Goal: Find specific page/section: Find specific page/section

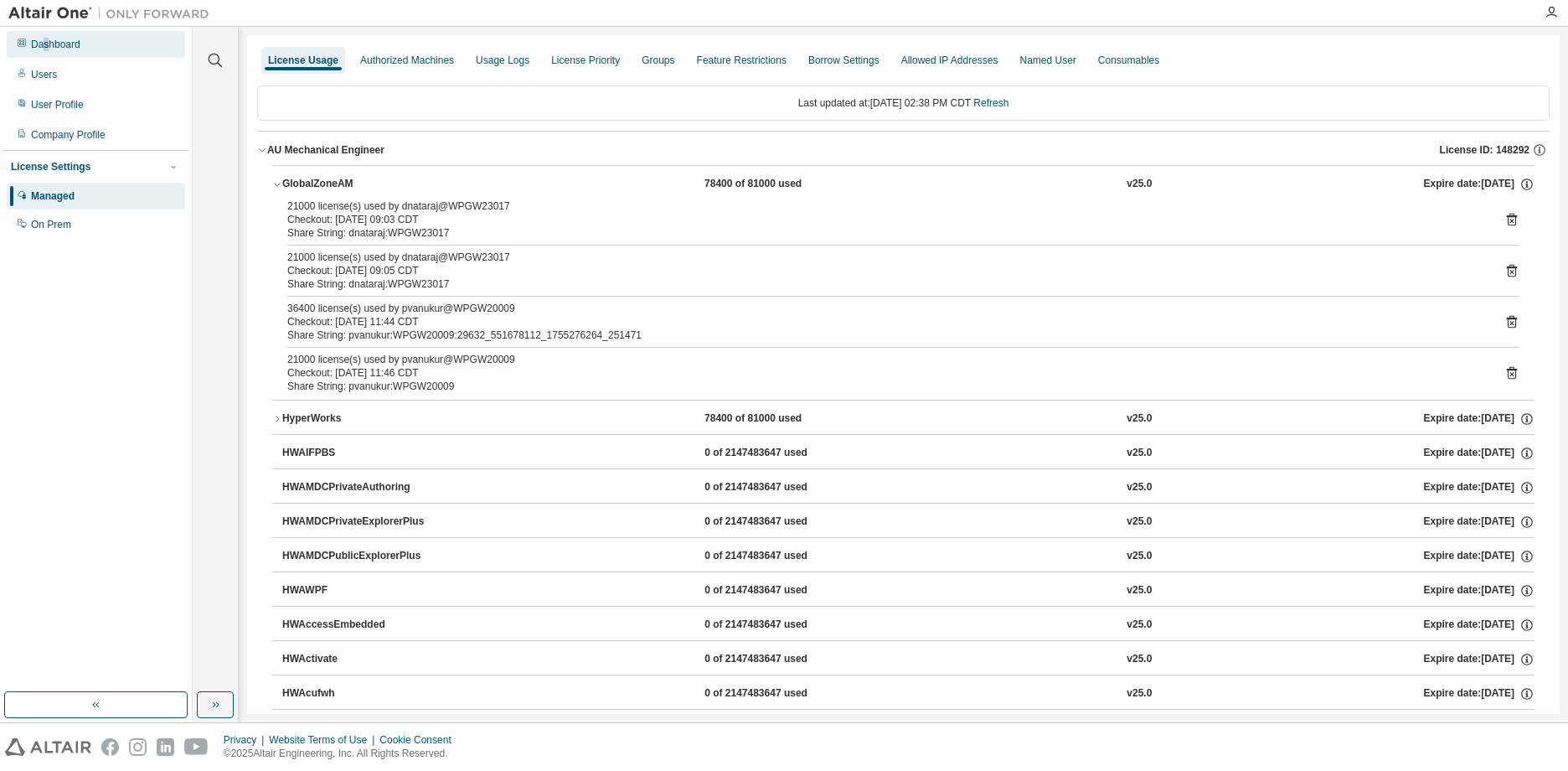
click at [46, 56] on div "Dashboard" at bounding box center [96, 44] width 178 height 27
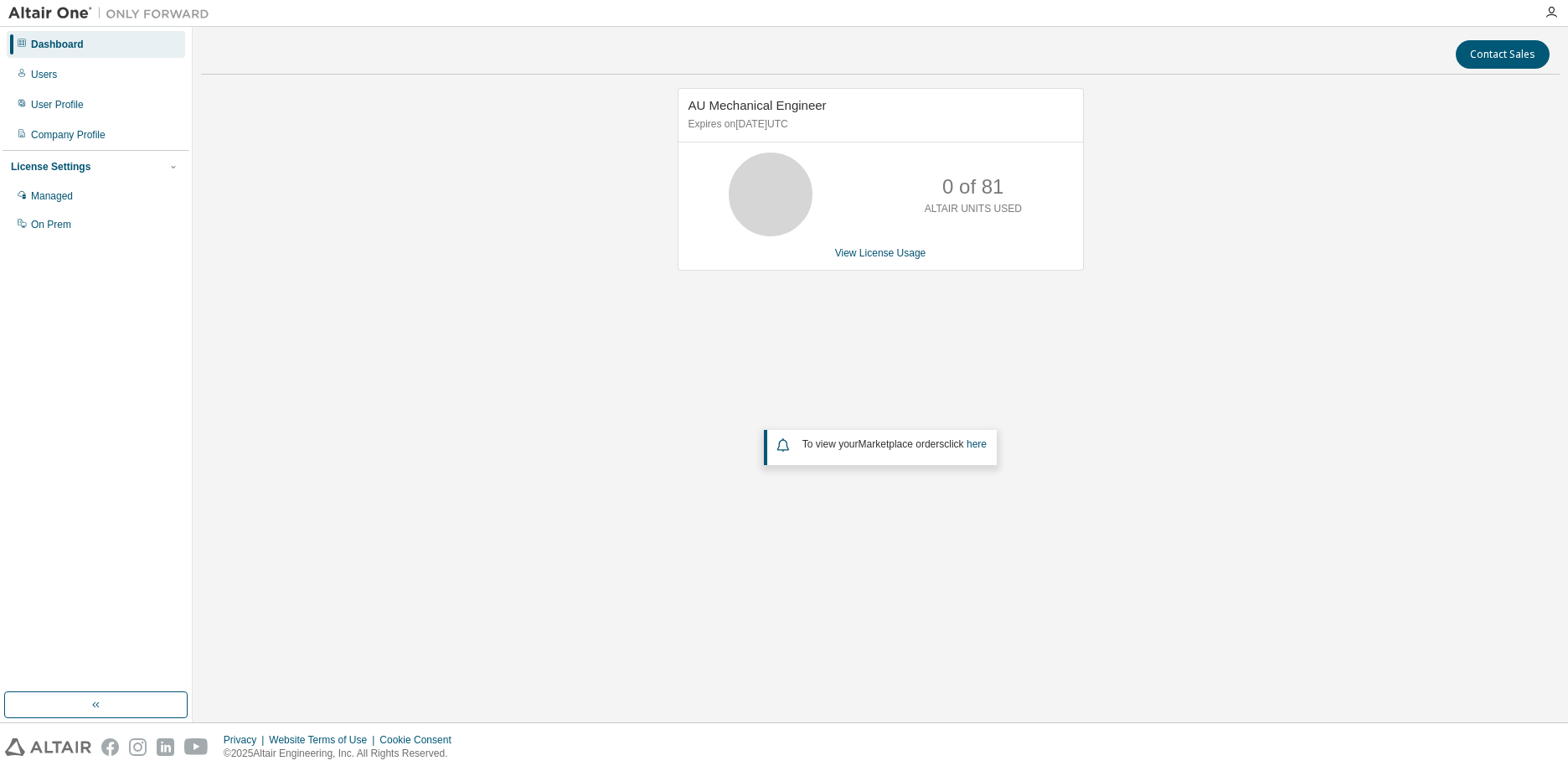
drag, startPoint x: 1030, startPoint y: 222, endPoint x: 1012, endPoint y: 219, distance: 18.2
click at [1031, 222] on div "0 of 81 ALTAIR UNITS USED" at bounding box center [973, 194] width 134 height 84
click at [1257, 361] on div "AU Mechanical Engineer Expires on [DATE] UTC 0 of 81 ALTAIR UNITS USED View Lic…" at bounding box center [880, 338] width 1359 height 501
